Goal: Information Seeking & Learning: Learn about a topic

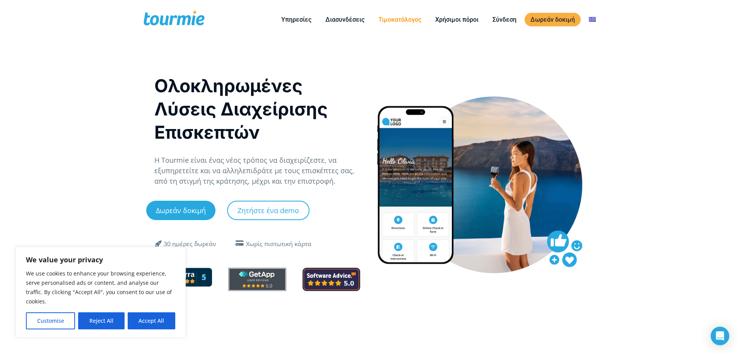
click at [397, 19] on link "Τιμοκατάλογος" at bounding box center [400, 20] width 55 height 10
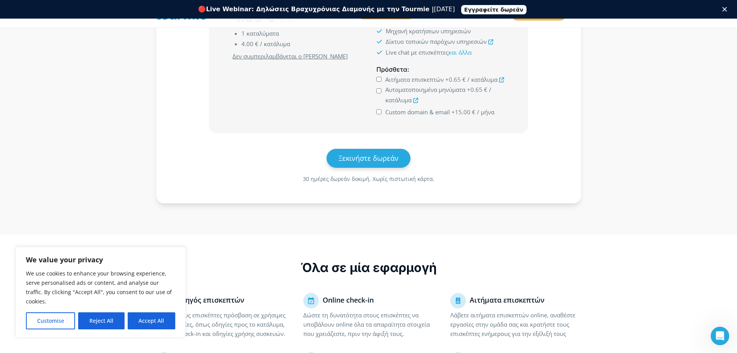
scroll to position [273, 0]
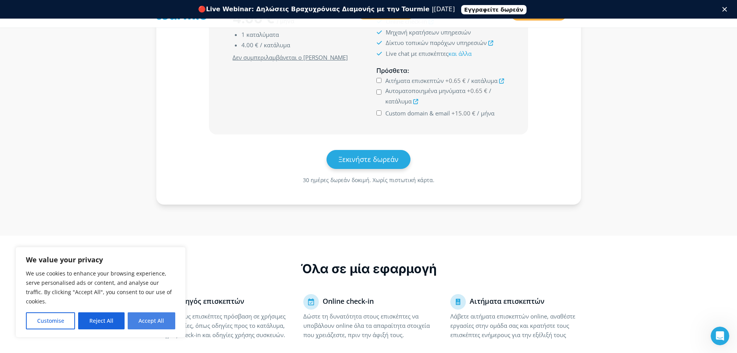
click at [165, 321] on button "Accept All" at bounding box center [152, 320] width 48 height 17
checkbox input "true"
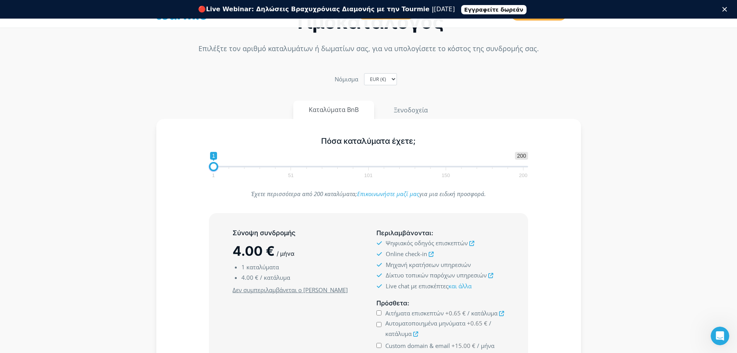
scroll to position [0, 0]
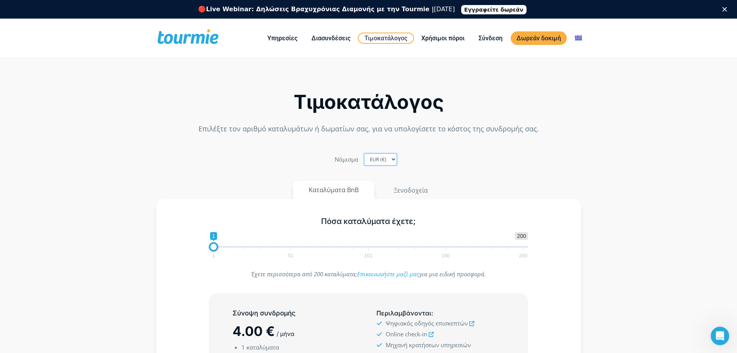
click at [390, 156] on select "EUR (€) USD ($) GBP (£)" at bounding box center [380, 159] width 33 height 12
click at [364, 153] on select "EUR (€) USD ($) GBP (£)" at bounding box center [380, 159] width 33 height 12
click at [228, 249] on span "1 51 101 150 200" at bounding box center [368, 252] width 310 height 10
type input "5"
drag, startPoint x: 216, startPoint y: 247, endPoint x: 223, endPoint y: 247, distance: 6.6
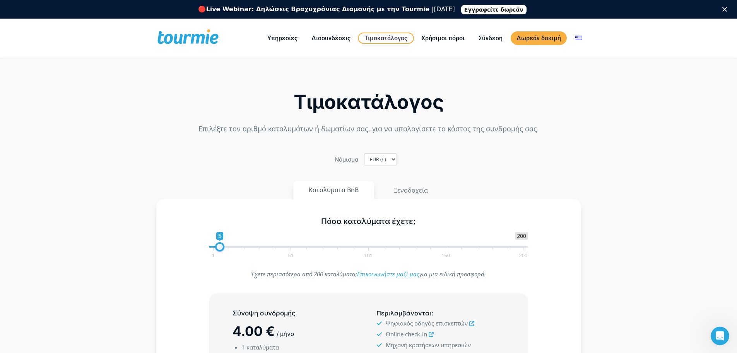
click at [223, 247] on span at bounding box center [219, 246] width 9 height 9
click at [319, 38] on link "Διασυνδέσεις" at bounding box center [331, 38] width 51 height 10
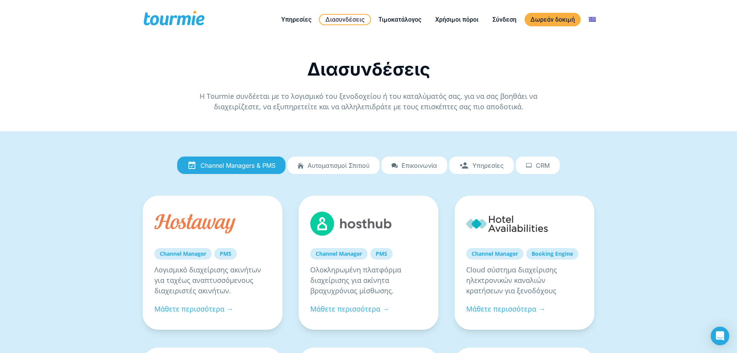
click at [268, 168] on span "Channel Managers & PMS" at bounding box center [238, 165] width 75 height 7
click at [362, 165] on span "Αυτοματισμοί Σπιτιού" at bounding box center [339, 165] width 62 height 7
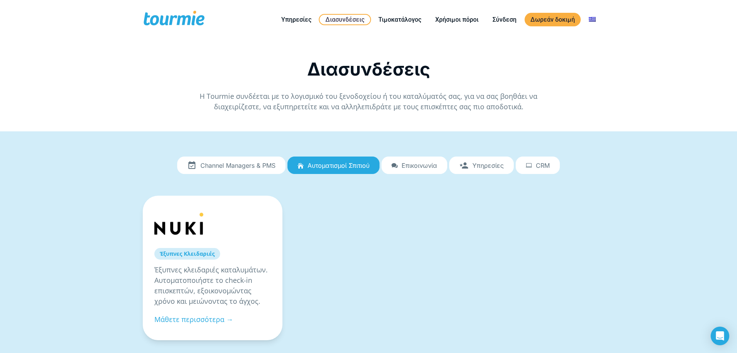
click at [420, 163] on span "Επικοινωνία" at bounding box center [420, 165] width 36 height 7
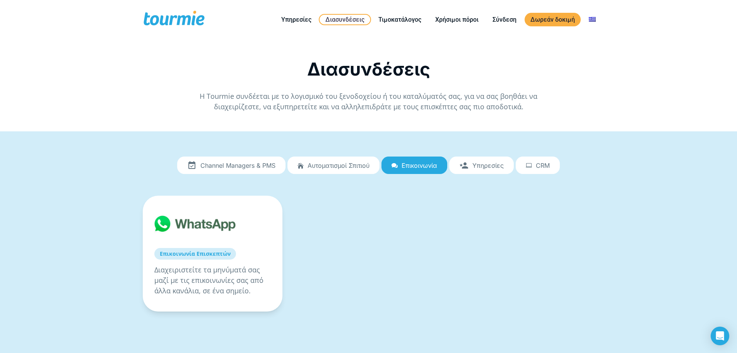
click at [538, 163] on span "CRM" at bounding box center [543, 165] width 14 height 7
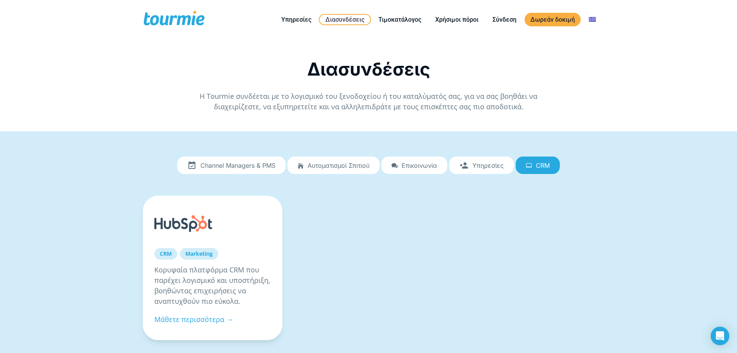
click at [439, 164] on link "Επικοινωνία" at bounding box center [415, 165] width 66 height 18
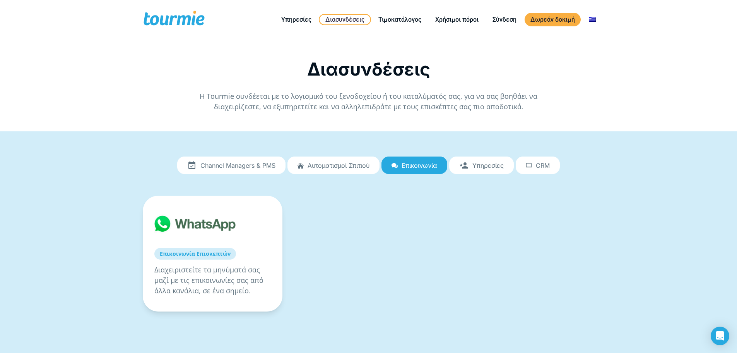
click at [242, 166] on span "Channel Managers & PMS" at bounding box center [238, 165] width 75 height 7
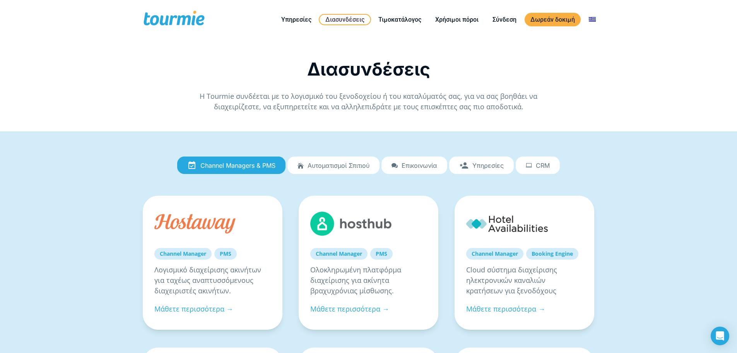
click at [173, 23] on span at bounding box center [173, 19] width 63 height 18
